Goal: Navigation & Orientation: Understand site structure

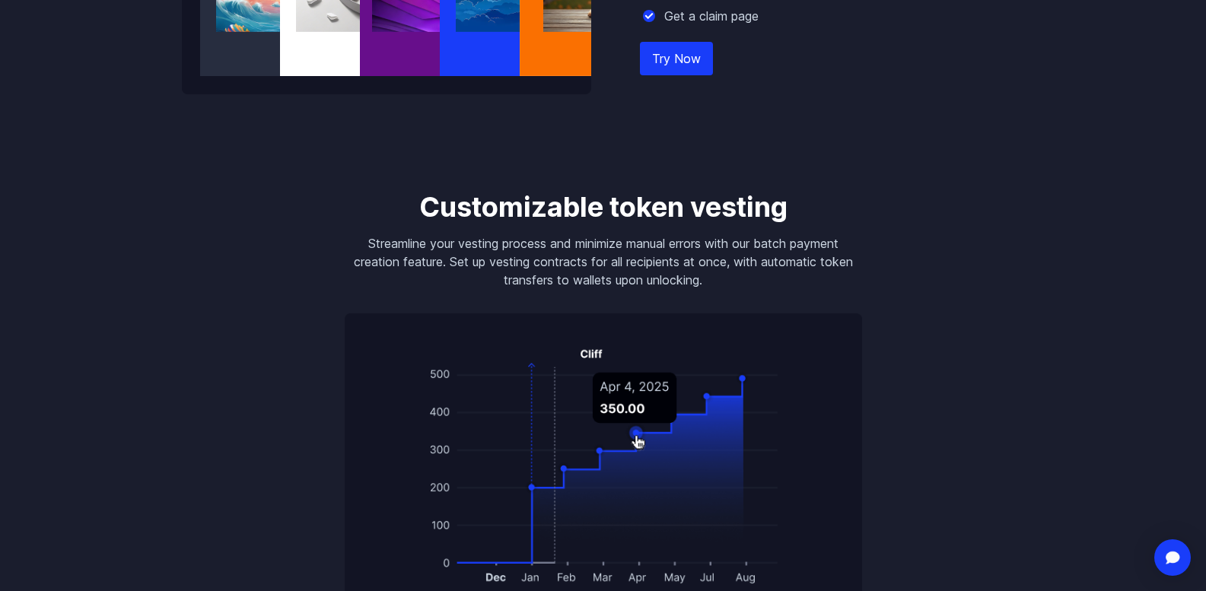
scroll to position [2310, 0]
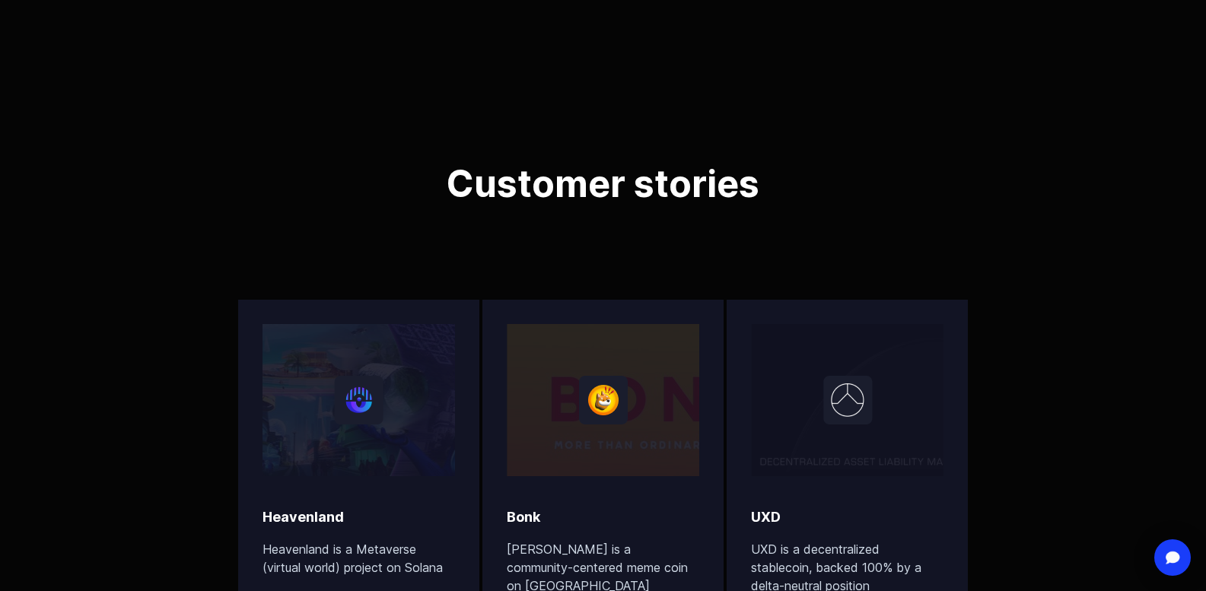
scroll to position [4843, 0]
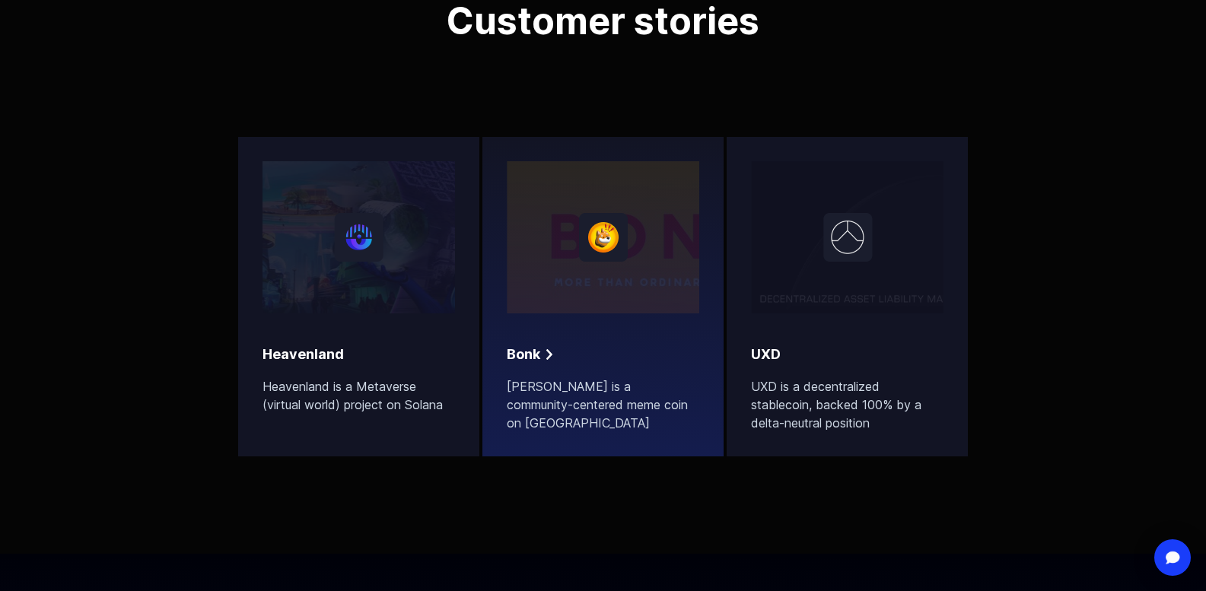
click at [601, 286] on div at bounding box center [603, 237] width 192 height 152
